Goal: Task Accomplishment & Management: Manage account settings

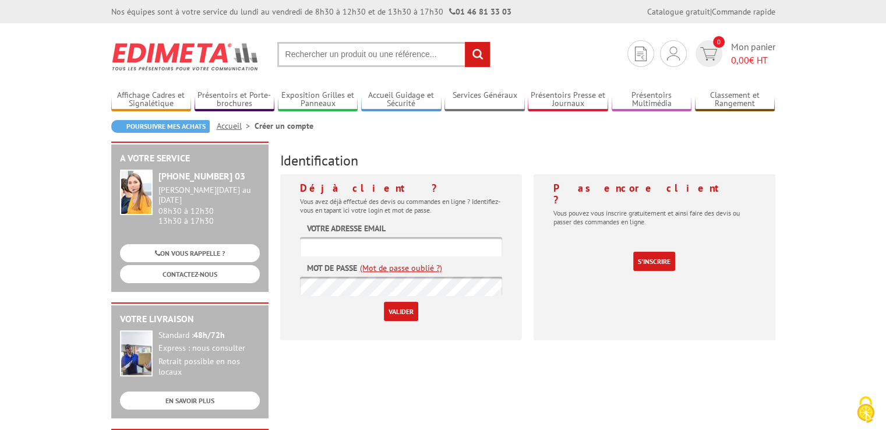
click at [372, 250] on input "text" at bounding box center [401, 246] width 202 height 19
type input "[EMAIL_ADDRESS][DOMAIN_NAME]"
click at [384, 302] on input "Valider" at bounding box center [401, 311] width 34 height 19
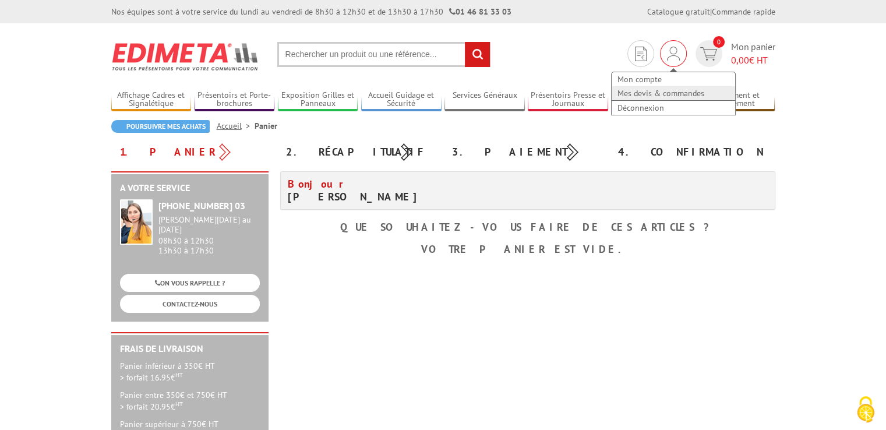
click at [669, 93] on link "Mes devis & commandes" at bounding box center [673, 93] width 123 height 14
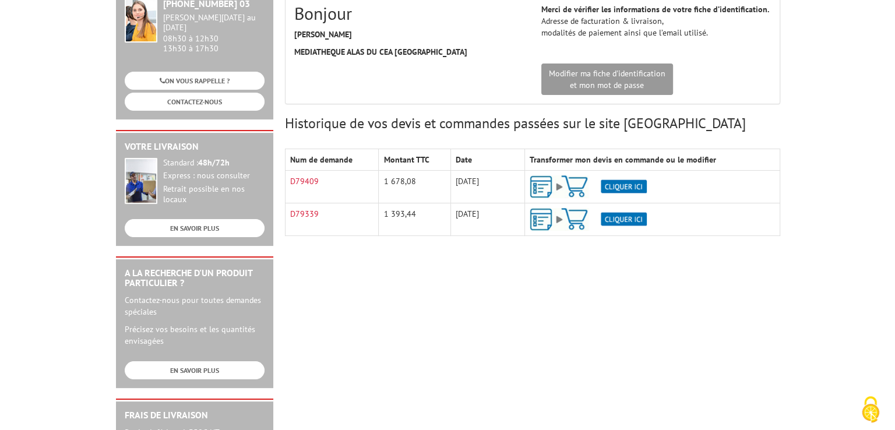
scroll to position [175, 0]
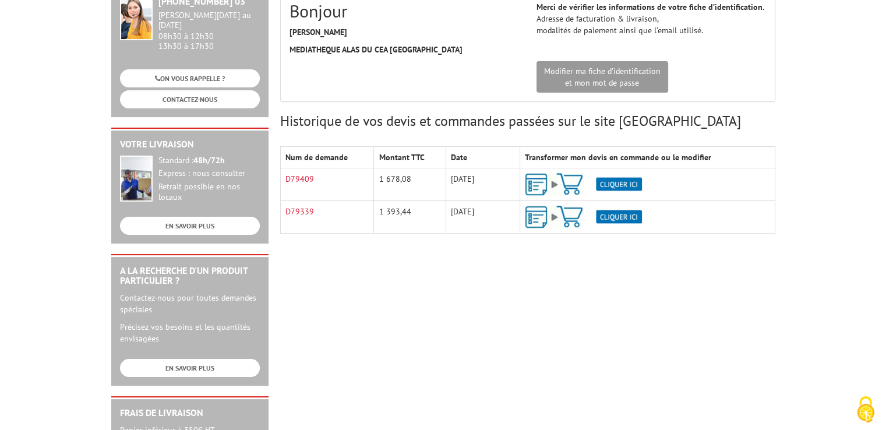
click at [624, 182] on img at bounding box center [583, 184] width 117 height 23
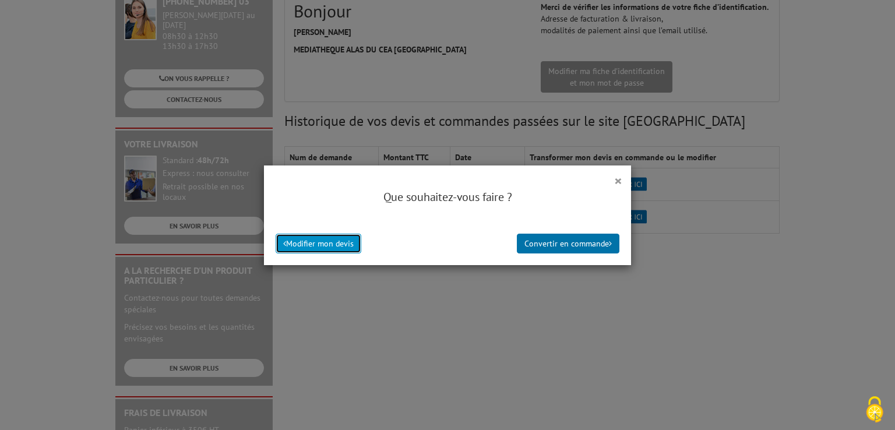
click at [346, 248] on button "Modifier mon devis" at bounding box center [319, 244] width 86 height 20
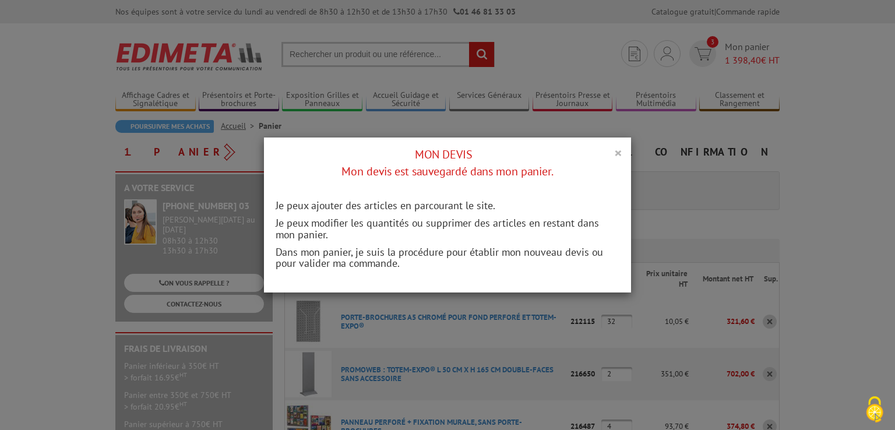
click at [614, 154] on button "×" at bounding box center [618, 152] width 8 height 15
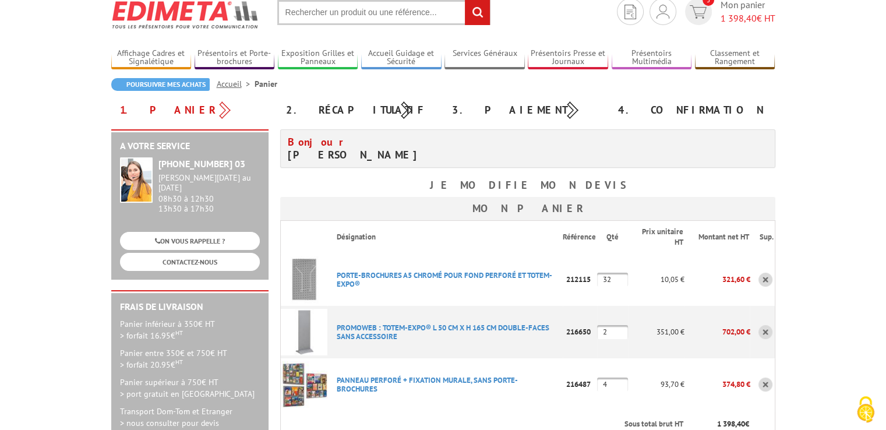
scroll to position [117, 0]
